Goal: Task Accomplishment & Management: Use online tool/utility

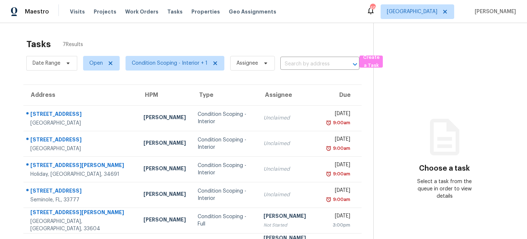
click at [281, 40] on div "Tasks 7 Results" at bounding box center [199, 44] width 347 height 19
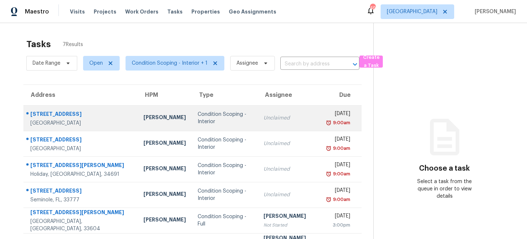
click at [263, 113] on td "Unclaimed" at bounding box center [290, 118] width 64 height 26
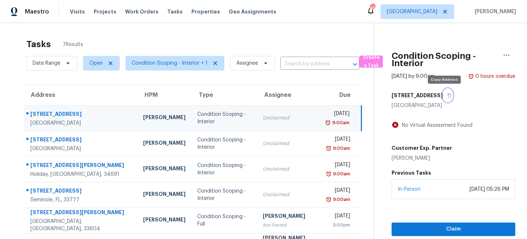
click at [447, 96] on icon "button" at bounding box center [449, 95] width 4 height 4
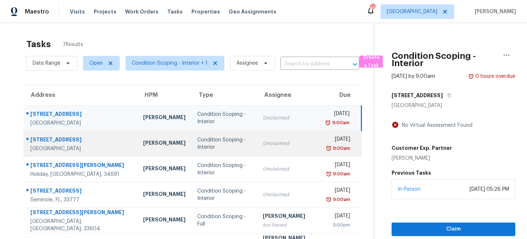
click at [263, 141] on div "Unclaimed" at bounding box center [289, 143] width 52 height 7
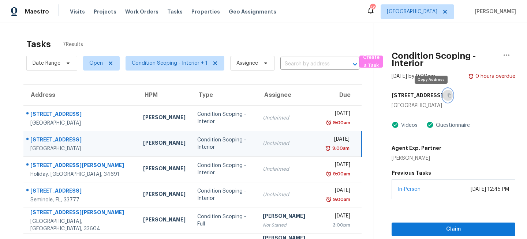
click at [447, 94] on icon "button" at bounding box center [449, 95] width 4 height 4
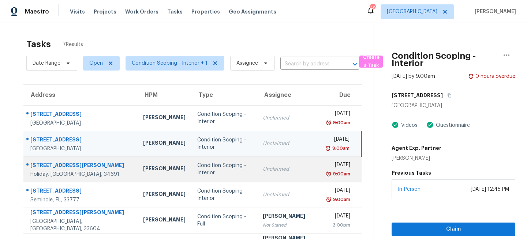
click at [257, 179] on td "Unclaimed" at bounding box center [289, 170] width 64 height 26
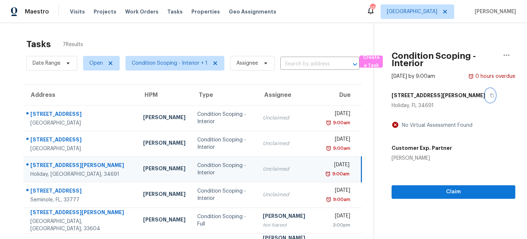
click at [490, 96] on icon "button" at bounding box center [492, 95] width 4 height 4
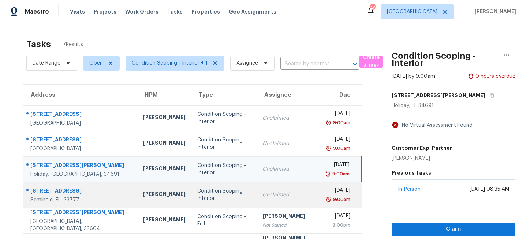
click at [217, 194] on div "Condition Scoping - Interior" at bounding box center [224, 195] width 54 height 15
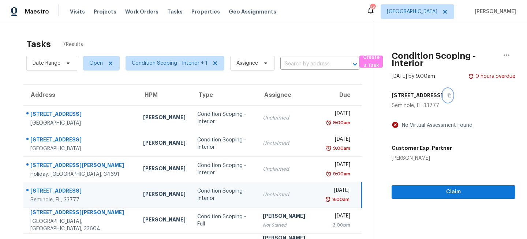
click at [447, 94] on icon "button" at bounding box center [449, 96] width 4 height 4
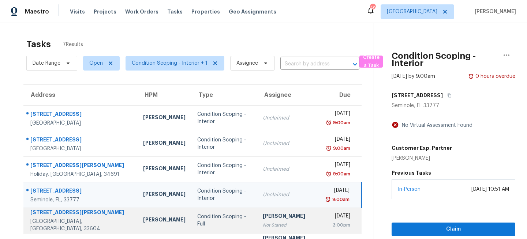
click at [263, 223] on div "Not Started" at bounding box center [289, 225] width 52 height 7
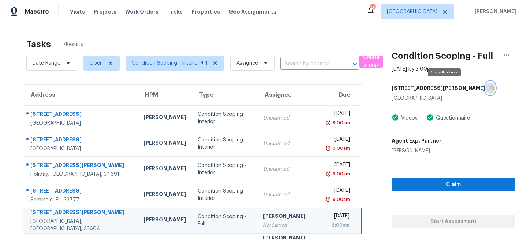
click at [490, 88] on icon "button" at bounding box center [492, 88] width 4 height 4
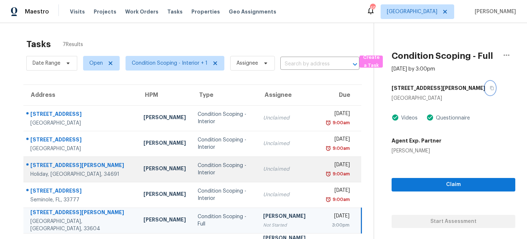
scroll to position [51, 0]
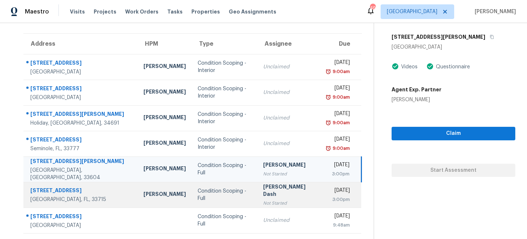
click at [263, 195] on div "[PERSON_NAME] Dash" at bounding box center [289, 191] width 52 height 16
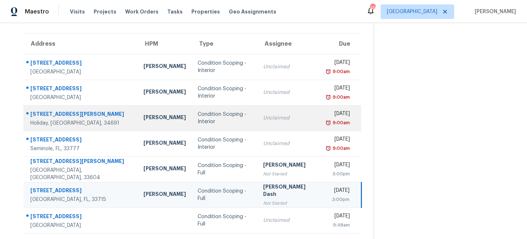
scroll to position [0, 0]
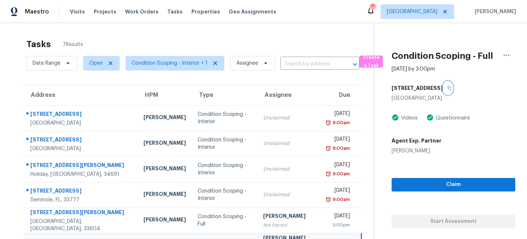
click at [447, 88] on icon "button" at bounding box center [449, 88] width 4 height 4
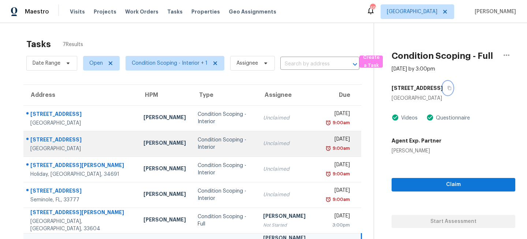
scroll to position [51, 0]
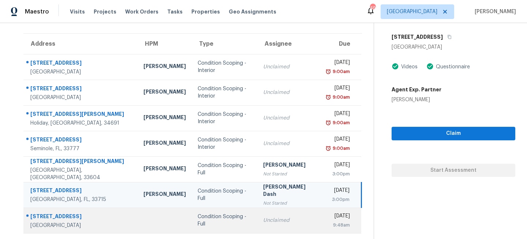
click at [228, 221] on td "Condition Scoping - Full" at bounding box center [225, 221] width 66 height 26
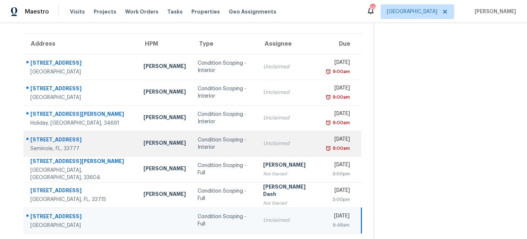
scroll to position [0, 0]
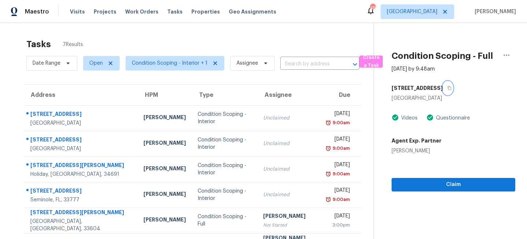
click at [448, 88] on icon "button" at bounding box center [449, 88] width 4 height 4
click at [437, 12] on span "Tampa" at bounding box center [412, 11] width 50 height 7
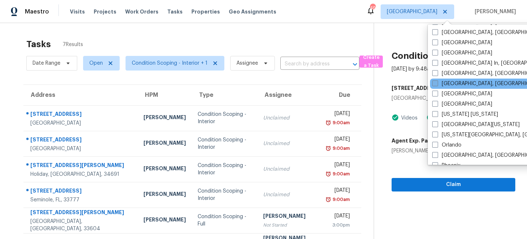
scroll to position [312, 0]
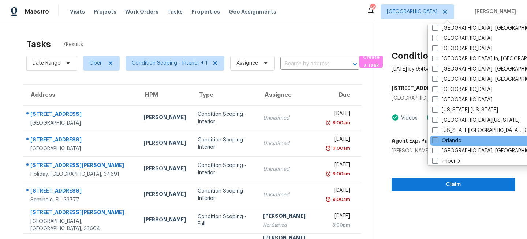
click at [438, 139] on label "Orlando" at bounding box center [446, 140] width 29 height 7
click at [437, 139] on input "Orlando" at bounding box center [434, 139] width 5 height 5
checkbox input "true"
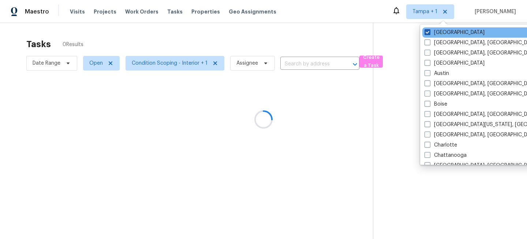
click at [438, 29] on label "Tampa" at bounding box center [454, 32] width 60 height 7
click at [429, 29] on input "Tampa" at bounding box center [426, 31] width 5 height 5
checkbox input "false"
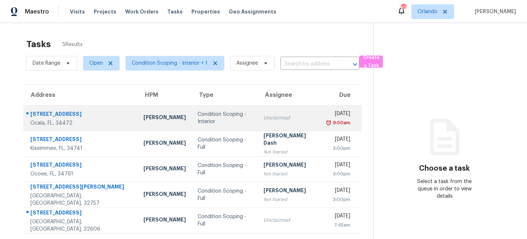
click at [192, 111] on td "Condition Scoping - Interior" at bounding box center [225, 118] width 66 height 26
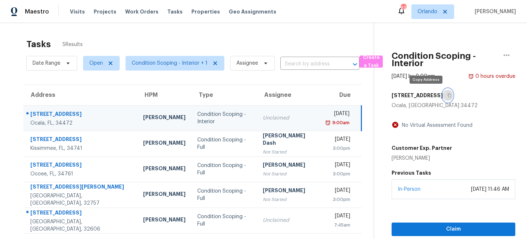
click at [447, 96] on icon "button" at bounding box center [449, 95] width 4 height 4
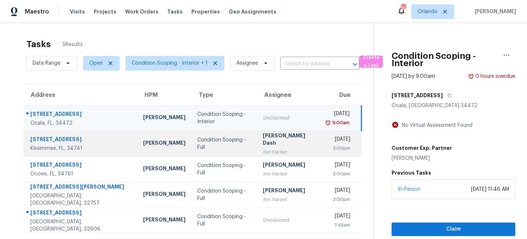
click at [263, 139] on div "Soumya Ranjan Dash" at bounding box center [289, 140] width 52 height 16
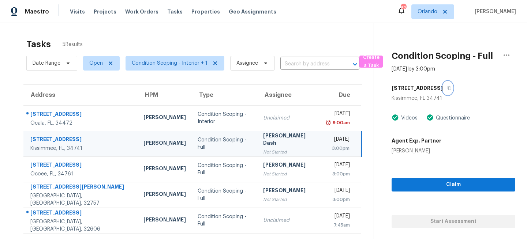
click at [452, 90] on icon "button" at bounding box center [449, 88] width 4 height 4
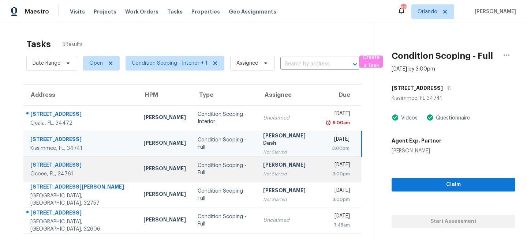
click at [214, 168] on div "Condition Scoping - Full" at bounding box center [225, 169] width 54 height 15
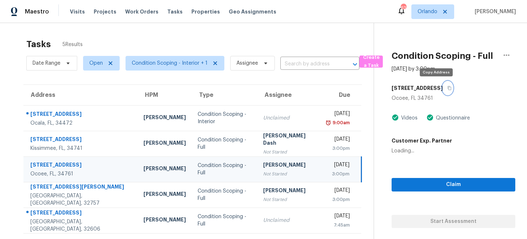
click at [447, 90] on icon "button" at bounding box center [449, 88] width 4 height 4
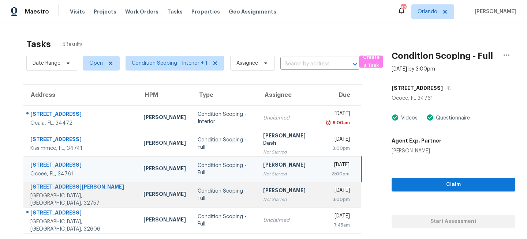
click at [263, 203] on div "Not Started" at bounding box center [289, 199] width 52 height 7
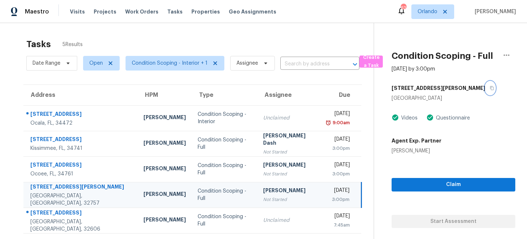
click at [490, 86] on icon "button" at bounding box center [492, 88] width 4 height 4
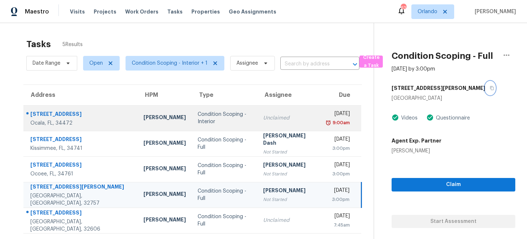
scroll to position [23, 0]
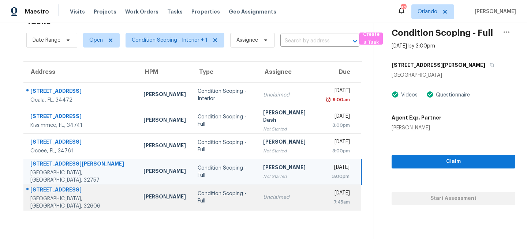
click at [263, 196] on div "Unclaimed" at bounding box center [289, 197] width 52 height 7
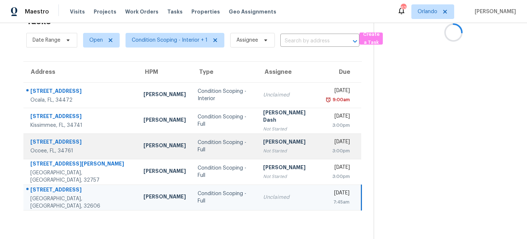
scroll to position [0, 0]
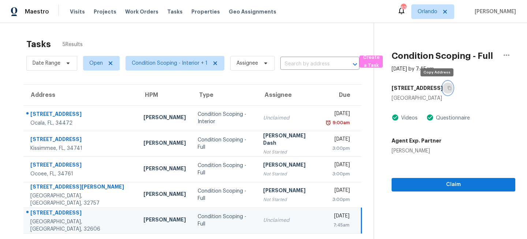
click at [447, 89] on icon "button" at bounding box center [449, 88] width 4 height 4
click at [437, 12] on span "Orlando" at bounding box center [427, 11] width 20 height 7
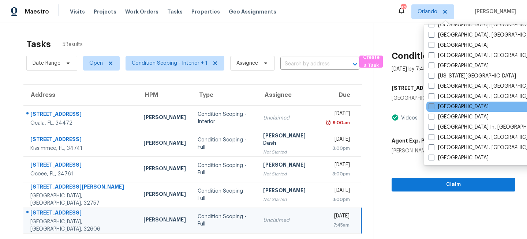
scroll to position [252, 0]
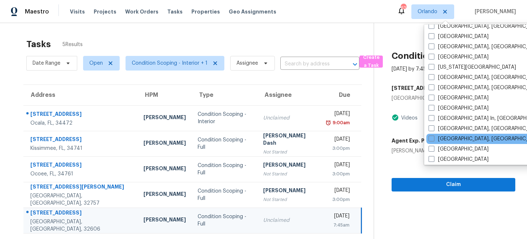
click at [429, 135] on div "Miami, FL" at bounding box center [499, 139] width 147 height 10
click at [436, 140] on label "Miami, FL" at bounding box center [484, 138] width 113 height 7
click at [433, 140] on input "Miami, FL" at bounding box center [430, 137] width 5 height 5
checkbox input "true"
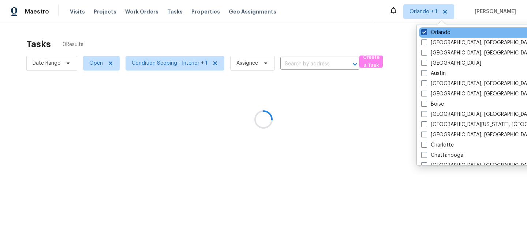
click at [432, 34] on label "Orlando" at bounding box center [435, 32] width 29 height 7
click at [426, 34] on input "Orlando" at bounding box center [423, 31] width 5 height 5
checkbox input "false"
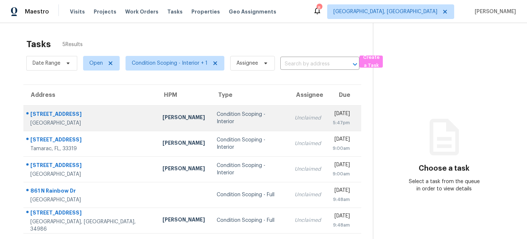
click at [226, 119] on div "Condition Scoping - Interior" at bounding box center [250, 118] width 66 height 15
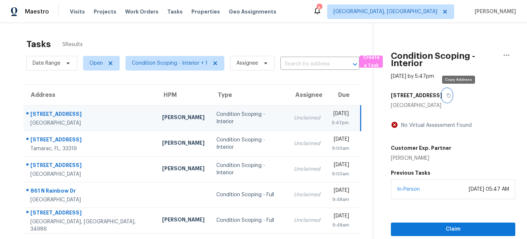
click at [451, 96] on icon "button" at bounding box center [448, 95] width 4 height 4
click at [450, 94] on icon "button" at bounding box center [449, 96] width 4 height 4
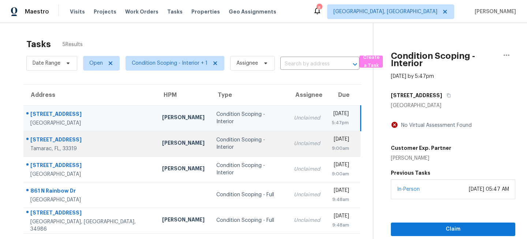
click at [237, 132] on td "Condition Scoping - Interior" at bounding box center [249, 144] width 78 height 26
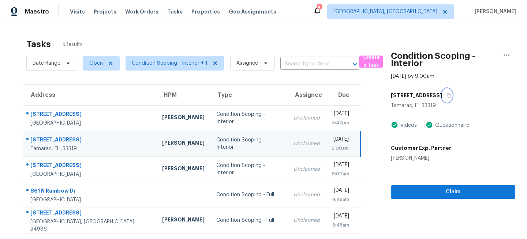
click at [446, 97] on icon "button" at bounding box center [448, 95] width 4 height 4
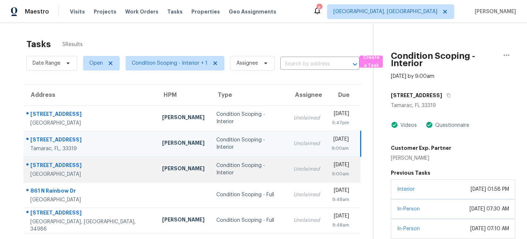
click at [288, 173] on td "Unclaimed" at bounding box center [307, 170] width 38 height 26
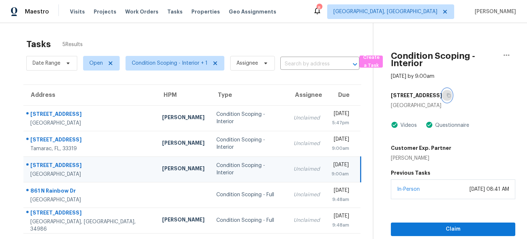
click at [446, 97] on icon "button" at bounding box center [448, 95] width 4 height 4
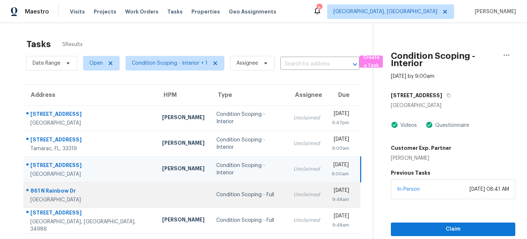
click at [239, 195] on div "Condition Scoping - Full" at bounding box center [248, 194] width 65 height 7
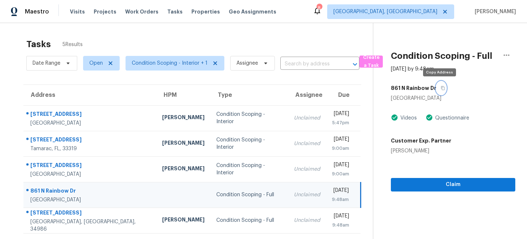
click at [441, 87] on icon "button" at bounding box center [443, 88] width 4 height 4
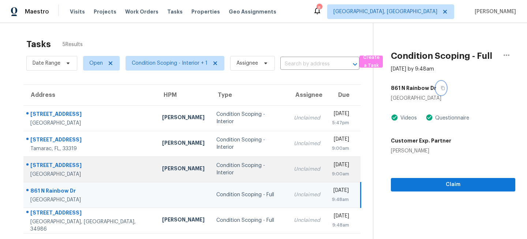
scroll to position [23, 0]
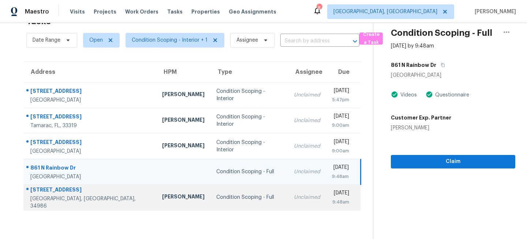
click at [294, 194] on div "Unclaimed" at bounding box center [307, 197] width 26 height 7
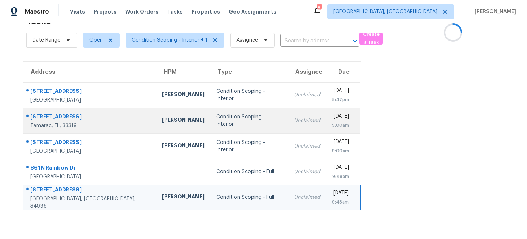
scroll to position [0, 0]
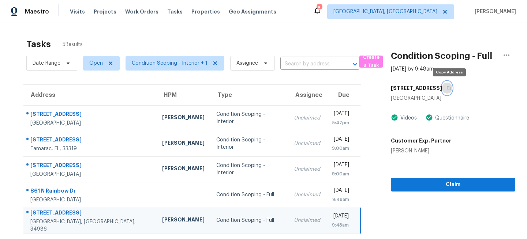
click at [450, 88] on icon "button" at bounding box center [448, 88] width 4 height 4
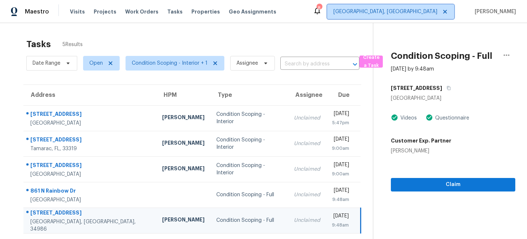
click at [429, 5] on span "[GEOGRAPHIC_DATA], [GEOGRAPHIC_DATA]" at bounding box center [390, 11] width 127 height 15
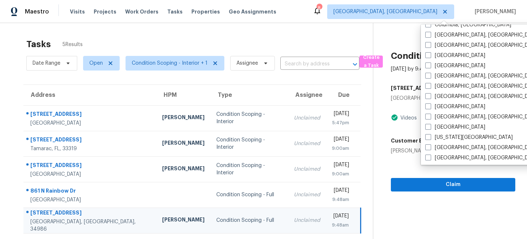
scroll to position [190, 0]
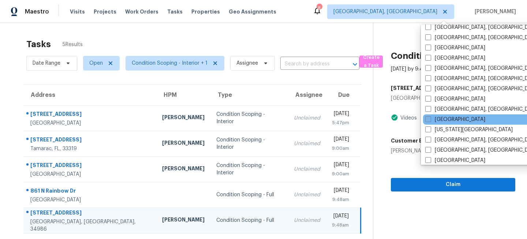
click at [437, 121] on label "[GEOGRAPHIC_DATA]" at bounding box center [455, 119] width 60 height 7
click at [430, 121] on input "[GEOGRAPHIC_DATA]" at bounding box center [427, 118] width 5 height 5
checkbox input "true"
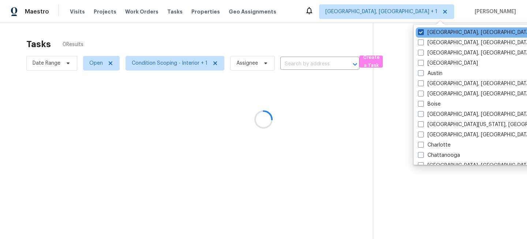
click at [431, 33] on label "Miami, FL" at bounding box center [474, 32] width 113 height 7
click at [423, 33] on input "Miami, FL" at bounding box center [420, 31] width 5 height 5
checkbox input "false"
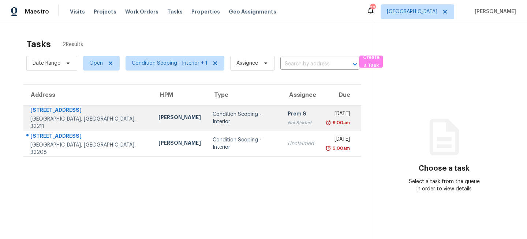
click at [250, 120] on td "Condition Scoping - Interior" at bounding box center [244, 118] width 75 height 26
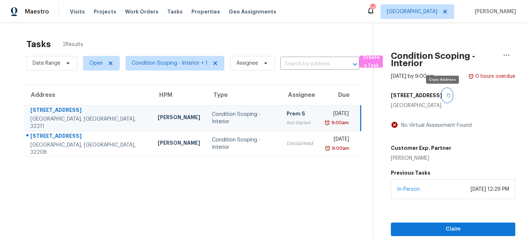
click at [446, 94] on icon "button" at bounding box center [448, 95] width 4 height 4
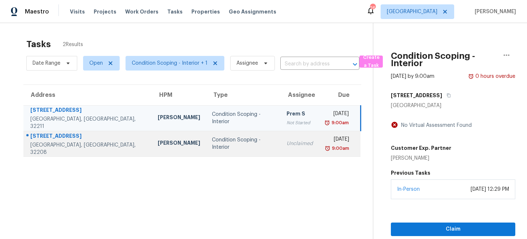
click at [249, 150] on td "Condition Scoping - Interior" at bounding box center [243, 144] width 75 height 26
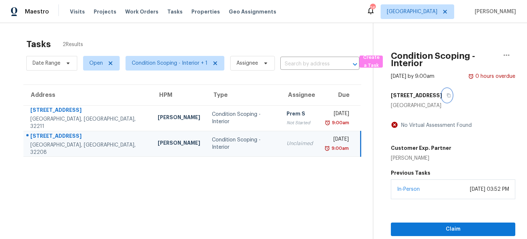
click at [447, 96] on icon "button" at bounding box center [449, 96] width 4 height 4
click at [73, 13] on span "Visits" at bounding box center [77, 11] width 15 height 7
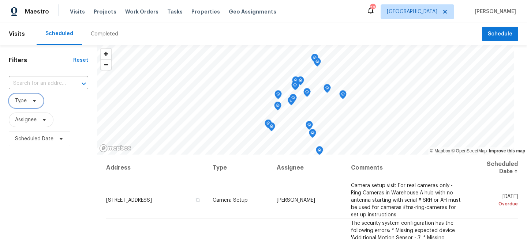
click at [31, 104] on icon at bounding box center [34, 101] width 6 height 6
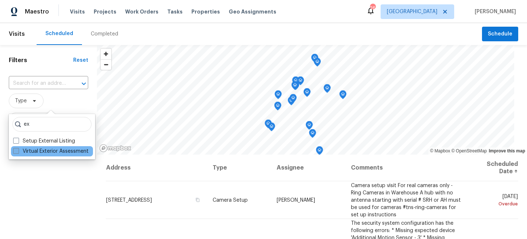
type input "ex"
click at [42, 152] on label "Virtual Exterior Assessment" at bounding box center [50, 151] width 75 height 7
click at [18, 152] on input "Virtual Exterior Assessment" at bounding box center [15, 150] width 5 height 5
checkbox input "true"
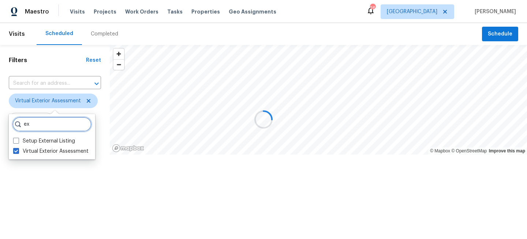
click at [48, 123] on input "ex" at bounding box center [51, 124] width 79 height 15
type input "e"
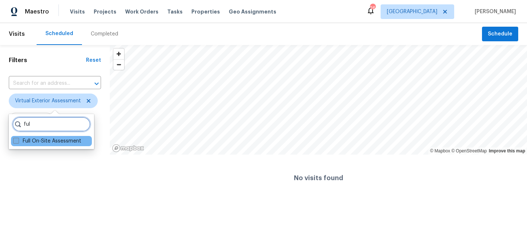
type input "ful"
click at [35, 139] on label "Full On-Site Assessment" at bounding box center [47, 141] width 68 height 7
click at [18, 139] on input "Full On-Site Assessment" at bounding box center [15, 140] width 5 height 5
checkbox input "true"
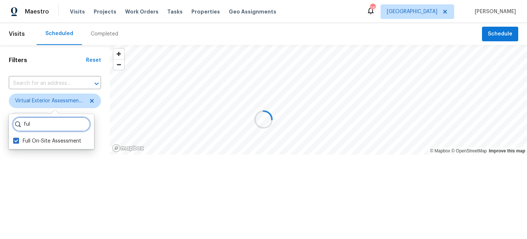
click at [41, 125] on input "ful" at bounding box center [51, 124] width 78 height 15
type input "f"
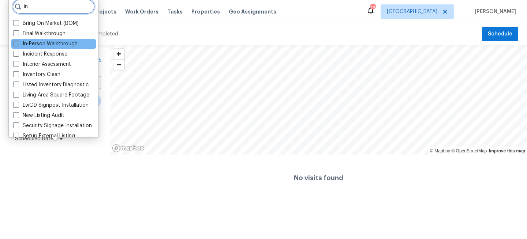
type input "in"
click at [38, 44] on label "In-Person Walkthrough" at bounding box center [45, 43] width 64 height 7
click at [18, 44] on input "In-Person Walkthrough" at bounding box center [15, 42] width 5 height 5
checkbox input "true"
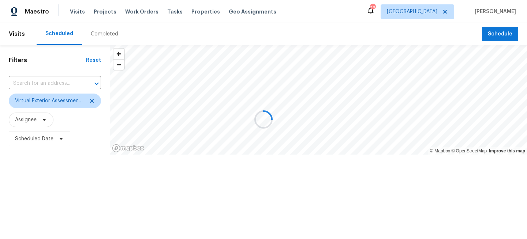
click at [38, 163] on div at bounding box center [263, 119] width 527 height 239
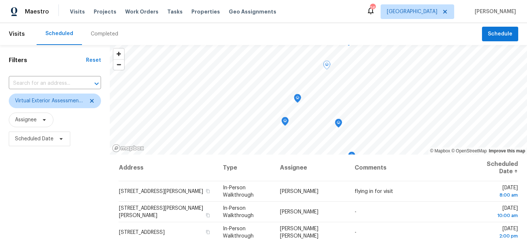
click at [65, 178] on div "Filters Reset ​ Virtual Exterior Assessment + 2 Assignee Scheduled Date" at bounding box center [55, 195] width 110 height 301
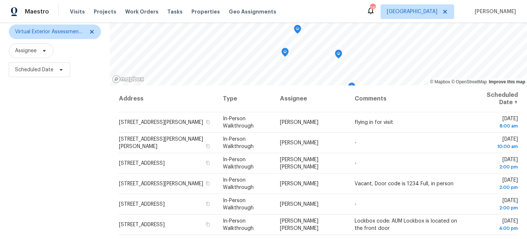
scroll to position [107, 0]
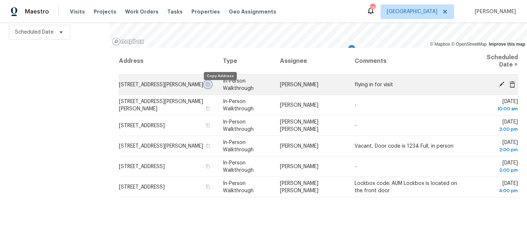
click at [210, 86] on icon "button" at bounding box center [208, 84] width 4 height 4
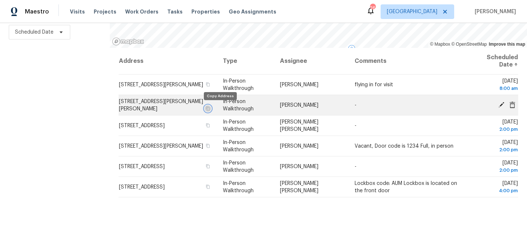
click at [210, 109] on icon "button" at bounding box center [208, 108] width 4 height 4
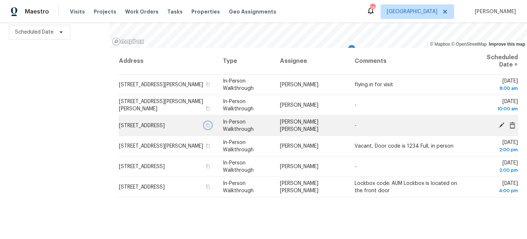
click at [210, 128] on icon "button" at bounding box center [208, 125] width 4 height 4
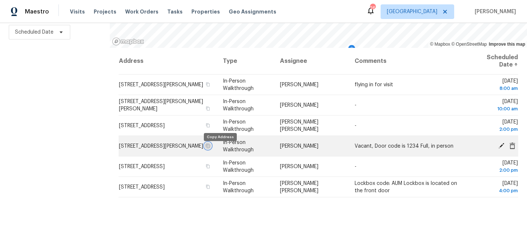
click at [210, 148] on icon "button" at bounding box center [208, 146] width 4 height 4
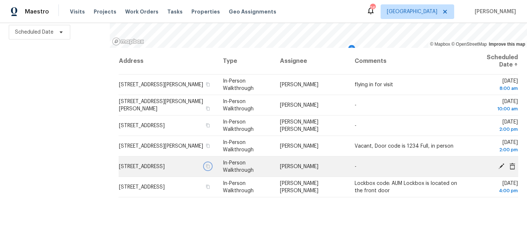
click at [210, 169] on icon "button" at bounding box center [208, 166] width 4 height 4
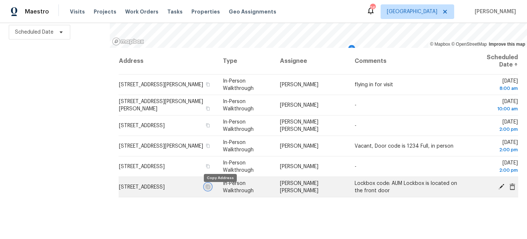
click at [210, 189] on icon "button" at bounding box center [208, 187] width 4 height 4
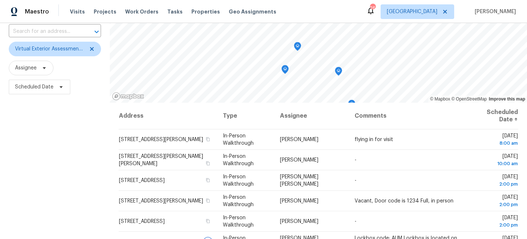
scroll to position [0, 0]
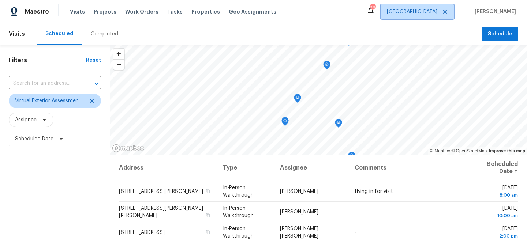
click at [428, 19] on span "Jacksonville" at bounding box center [418, 11] width 74 height 15
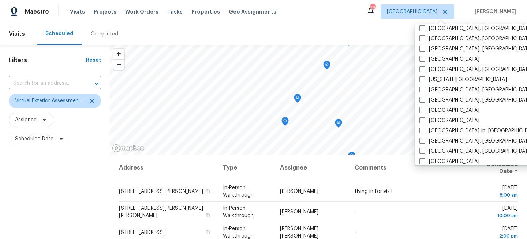
scroll to position [237, 0]
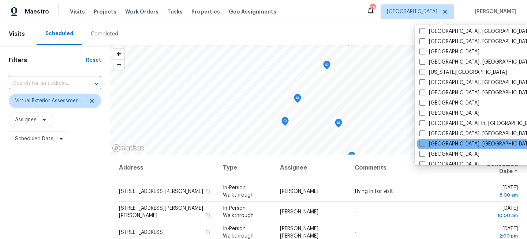
click at [424, 143] on span at bounding box center [422, 144] width 6 height 6
click at [424, 143] on input "Miami, FL" at bounding box center [421, 143] width 5 height 5
checkbox input "true"
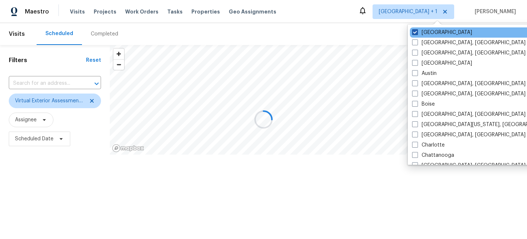
click at [430, 31] on label "Jacksonville" at bounding box center [442, 32] width 60 height 7
click at [417, 31] on input "Jacksonville" at bounding box center [414, 31] width 5 height 5
checkbox input "false"
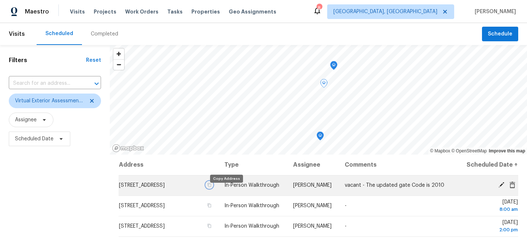
click at [211, 187] on icon "button" at bounding box center [210, 185] width 4 height 4
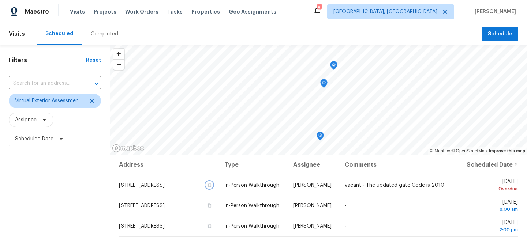
scroll to position [107, 0]
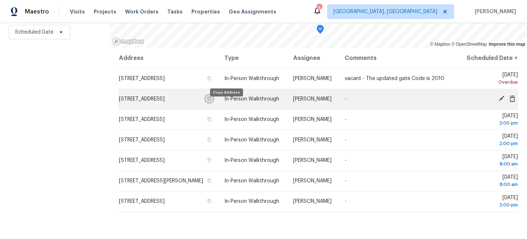
click at [211, 101] on icon "button" at bounding box center [209, 99] width 4 height 4
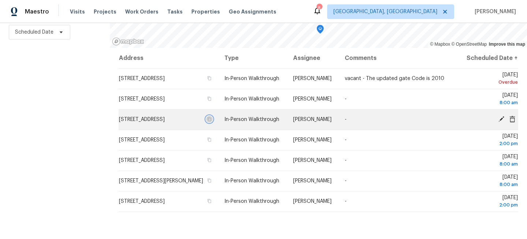
click at [211, 121] on icon "button" at bounding box center [210, 119] width 4 height 4
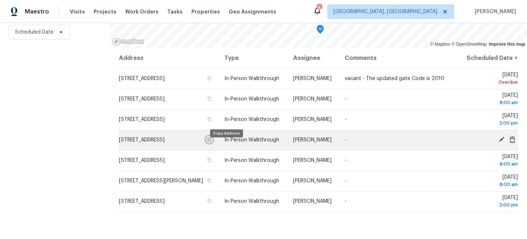
click at [211, 142] on icon "button" at bounding box center [210, 140] width 4 height 4
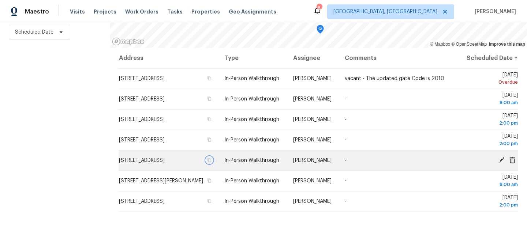
click at [211, 162] on icon "button" at bounding box center [209, 160] width 4 height 4
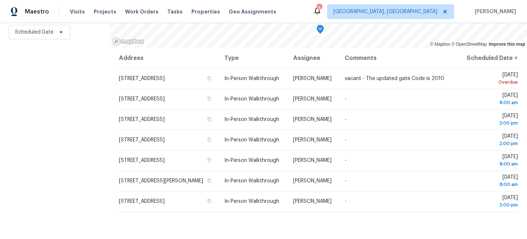
click at [85, 121] on div "Filters Reset ​ Virtual Exterior Assessment + 2 Assignee Scheduled Date" at bounding box center [55, 88] width 110 height 301
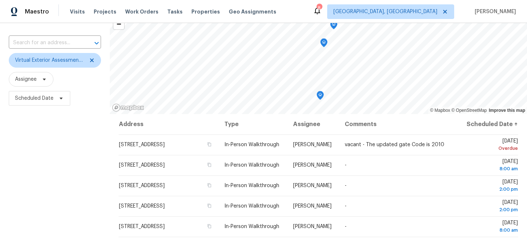
scroll to position [0, 0]
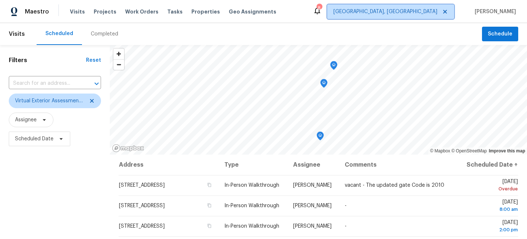
click at [432, 12] on span "[GEOGRAPHIC_DATA], [GEOGRAPHIC_DATA]" at bounding box center [385, 11] width 104 height 7
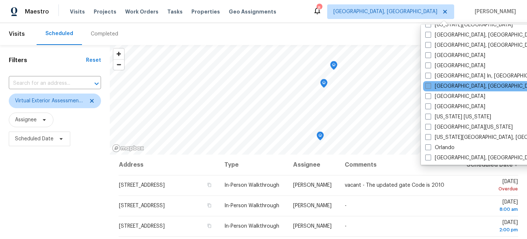
scroll to position [297, 0]
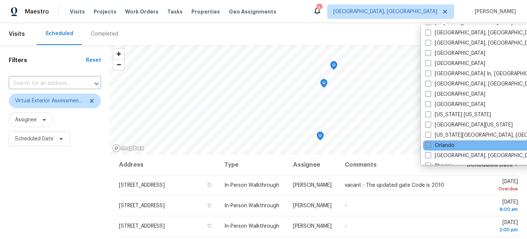
click at [444, 144] on label "Orlando" at bounding box center [439, 145] width 29 height 7
click at [430, 144] on input "Orlando" at bounding box center [427, 144] width 5 height 5
checkbox input "true"
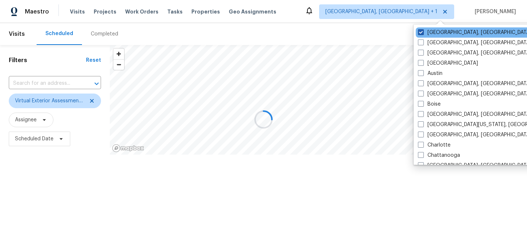
click at [434, 31] on label "[GEOGRAPHIC_DATA], [GEOGRAPHIC_DATA]" at bounding box center [474, 32] width 113 height 7
click at [423, 31] on input "[GEOGRAPHIC_DATA], [GEOGRAPHIC_DATA]" at bounding box center [420, 31] width 5 height 5
checkbox input "false"
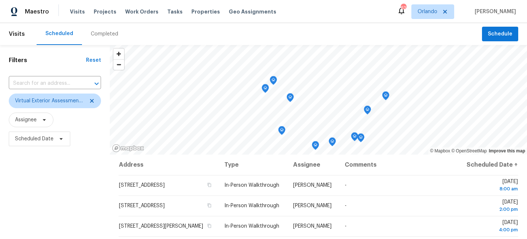
click at [20, 186] on div "Filters Reset ​ Virtual Exterior Assessment + 2 Assignee Scheduled Date" at bounding box center [55, 195] width 110 height 301
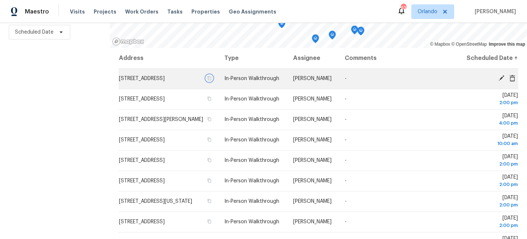
click at [211, 80] on icon "button" at bounding box center [210, 78] width 4 height 4
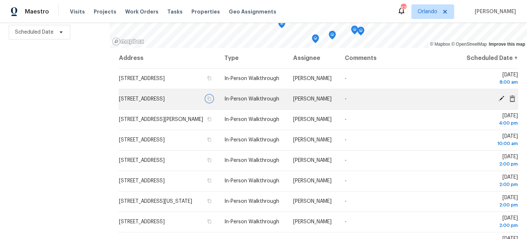
click at [211, 101] on icon "button" at bounding box center [209, 99] width 4 height 4
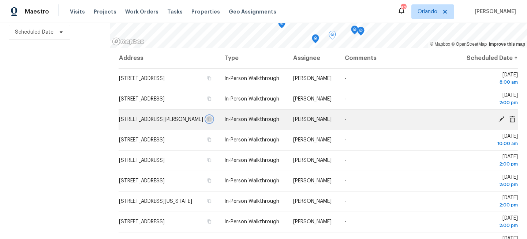
click at [211, 121] on icon "button" at bounding box center [209, 119] width 4 height 4
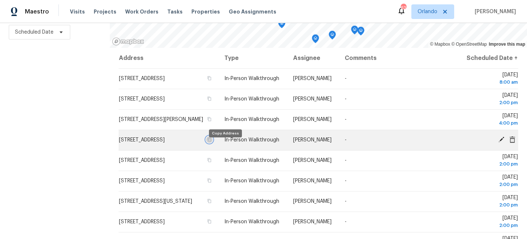
click at [211, 142] on icon "button" at bounding box center [209, 140] width 4 height 4
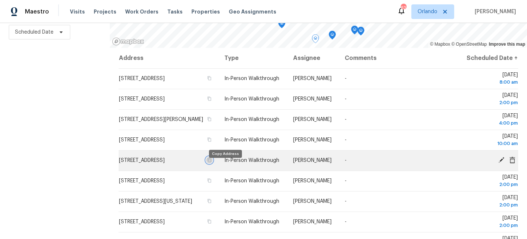
click at [211, 162] on icon "button" at bounding box center [210, 160] width 4 height 4
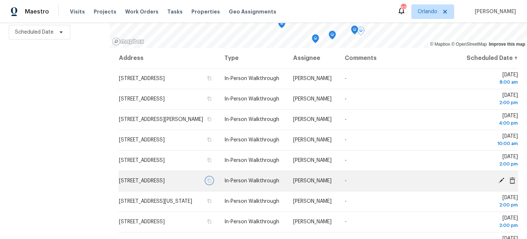
click at [211, 183] on icon "button" at bounding box center [209, 181] width 4 height 4
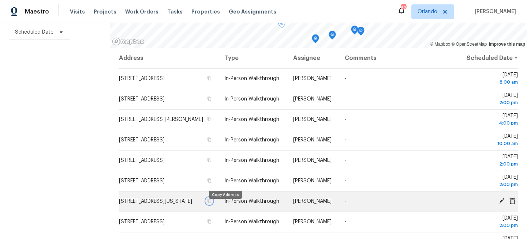
click at [211, 203] on icon "button" at bounding box center [210, 201] width 4 height 4
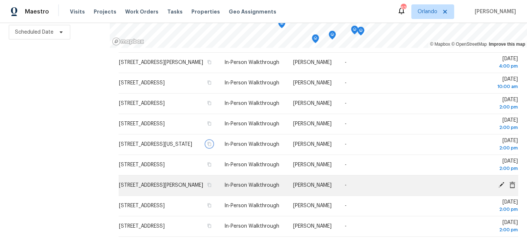
scroll to position [75, 0]
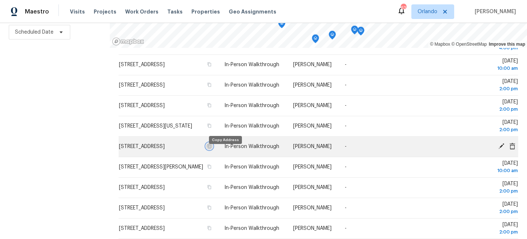
click at [211, 149] on icon "button" at bounding box center [209, 146] width 4 height 4
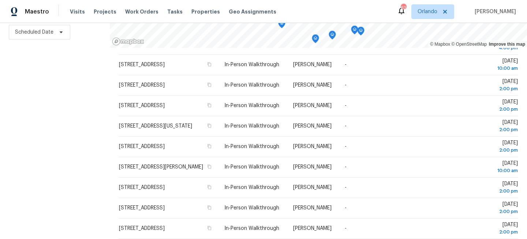
click at [78, 130] on div "Filters Reset ​ Virtual Exterior Assessment + 2 Assignee Scheduled Date" at bounding box center [55, 88] width 110 height 301
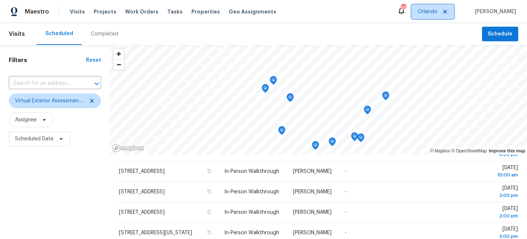
click at [435, 12] on span "Orlando" at bounding box center [427, 11] width 20 height 7
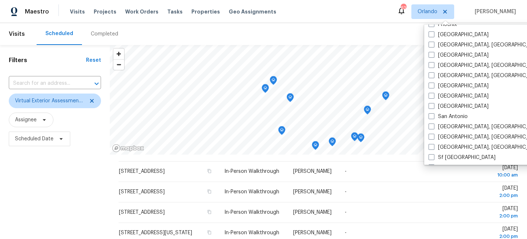
scroll to position [490, 0]
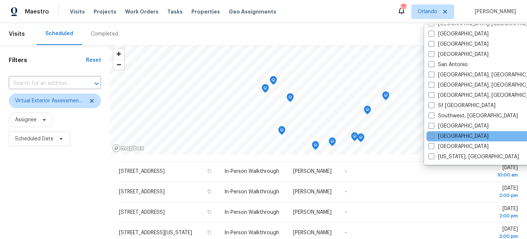
click at [435, 138] on label "[GEOGRAPHIC_DATA]" at bounding box center [458, 136] width 60 height 7
click at [433, 138] on input "[GEOGRAPHIC_DATA]" at bounding box center [430, 135] width 5 height 5
checkbox input "true"
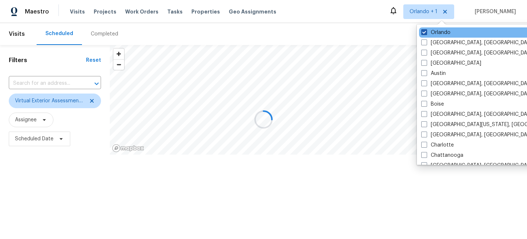
click at [436, 31] on label "Orlando" at bounding box center [435, 32] width 29 height 7
click at [426, 31] on input "Orlando" at bounding box center [423, 31] width 5 height 5
checkbox input "false"
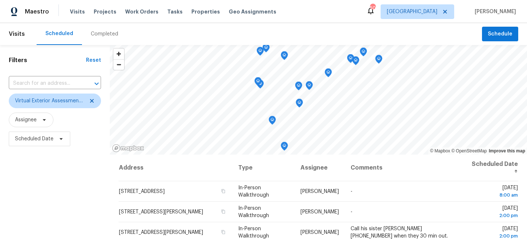
click at [44, 159] on div "Filters Reset ​ Virtual Exterior Assessment + 2 Assignee Scheduled Date" at bounding box center [55, 195] width 110 height 301
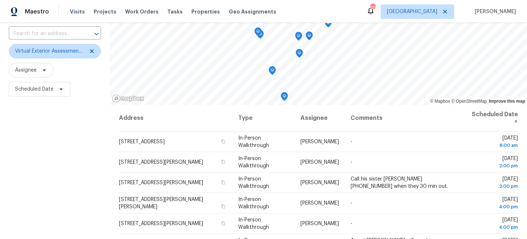
scroll to position [107, 0]
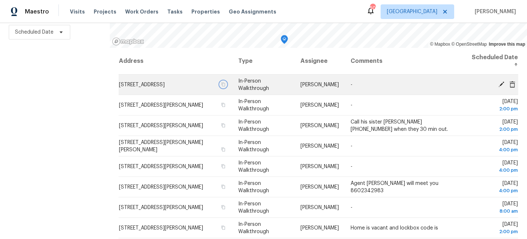
click at [225, 85] on icon "button" at bounding box center [223, 84] width 4 height 4
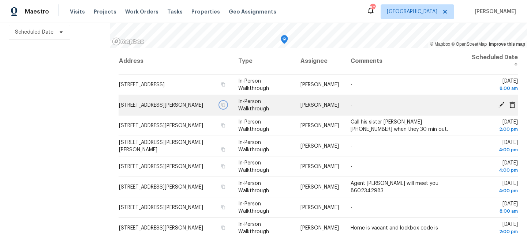
click at [226, 105] on button "button" at bounding box center [223, 105] width 7 height 7
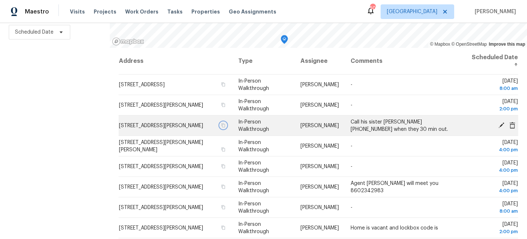
click at [225, 126] on icon "button" at bounding box center [223, 125] width 4 height 4
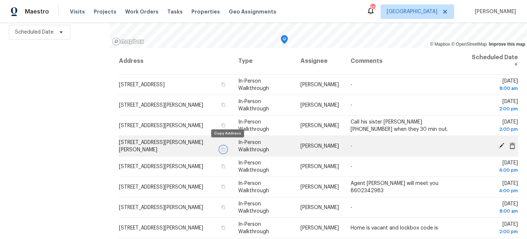
click at [225, 147] on icon "button" at bounding box center [223, 149] width 4 height 4
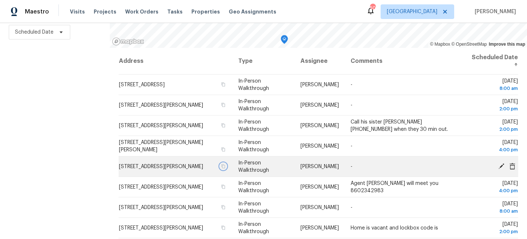
click at [225, 165] on icon "button" at bounding box center [223, 166] width 4 height 4
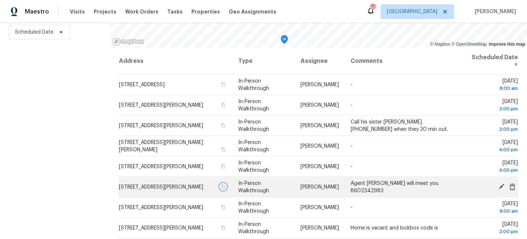
click at [225, 186] on icon "button" at bounding box center [223, 187] width 4 height 4
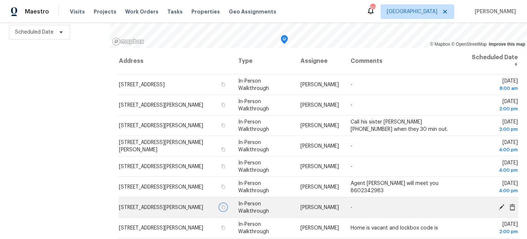
click at [225, 207] on icon "button" at bounding box center [223, 207] width 4 height 4
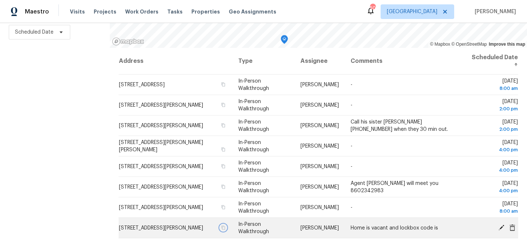
click at [225, 227] on icon "button" at bounding box center [223, 228] width 4 height 4
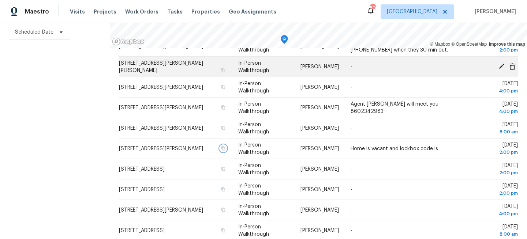
scroll to position [94, 0]
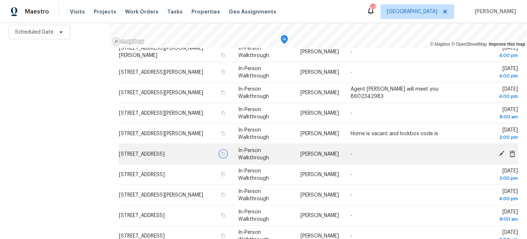
click at [225, 154] on icon "button" at bounding box center [223, 154] width 4 height 4
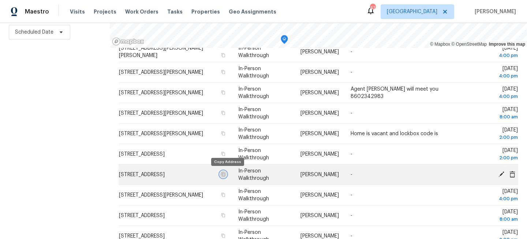
click at [225, 174] on icon "button" at bounding box center [223, 174] width 4 height 4
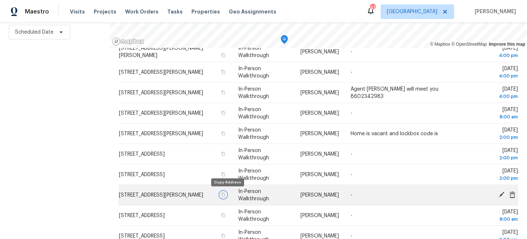
click at [225, 195] on icon "button" at bounding box center [223, 195] width 4 height 4
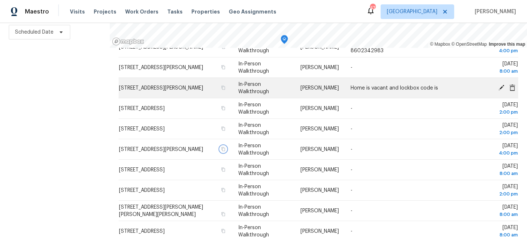
scroll to position [141, 0]
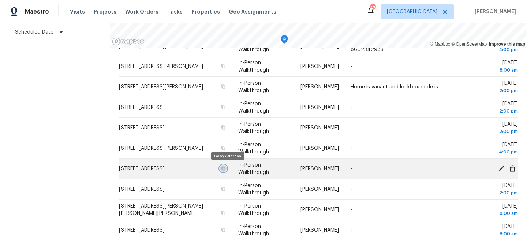
click at [225, 167] on icon "button" at bounding box center [223, 168] width 4 height 4
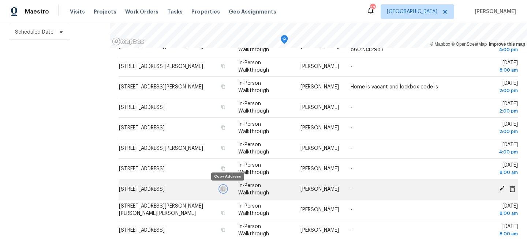
click at [225, 190] on icon "button" at bounding box center [223, 189] width 4 height 4
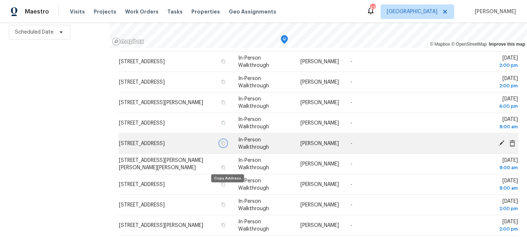
scroll to position [216, 0]
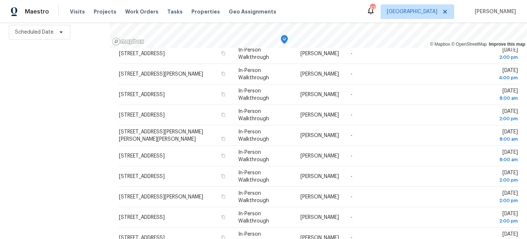
click at [35, 92] on div "Filters Reset ​ Virtual Exterior Assessment + 2 Assignee Scheduled Date" at bounding box center [55, 88] width 110 height 301
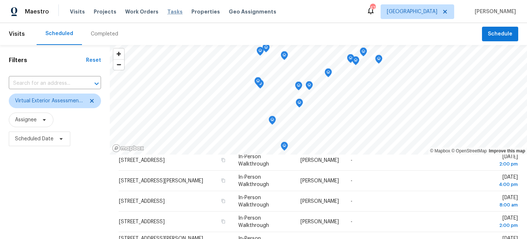
click at [167, 10] on span "Tasks" at bounding box center [174, 11] width 15 height 5
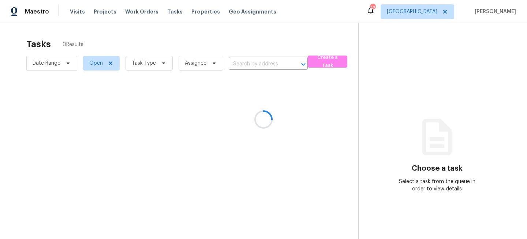
click at [156, 67] on div at bounding box center [263, 119] width 527 height 239
click at [165, 63] on div at bounding box center [263, 119] width 527 height 239
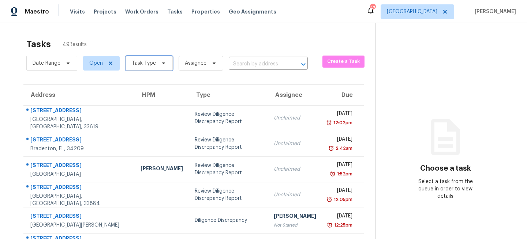
click at [161, 63] on icon at bounding box center [164, 63] width 6 height 6
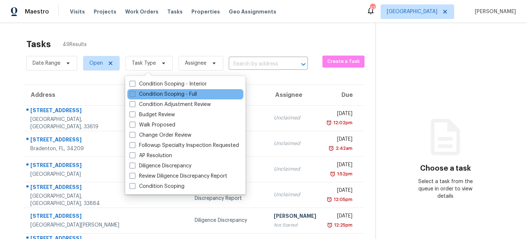
click at [148, 96] on label "Condition Scoping - Full" at bounding box center [163, 94] width 67 height 7
click at [134, 96] on input "Condition Scoping - Full" at bounding box center [132, 93] width 5 height 5
checkbox input "true"
